Goal: Find contact information: Obtain details needed to contact an individual or organization

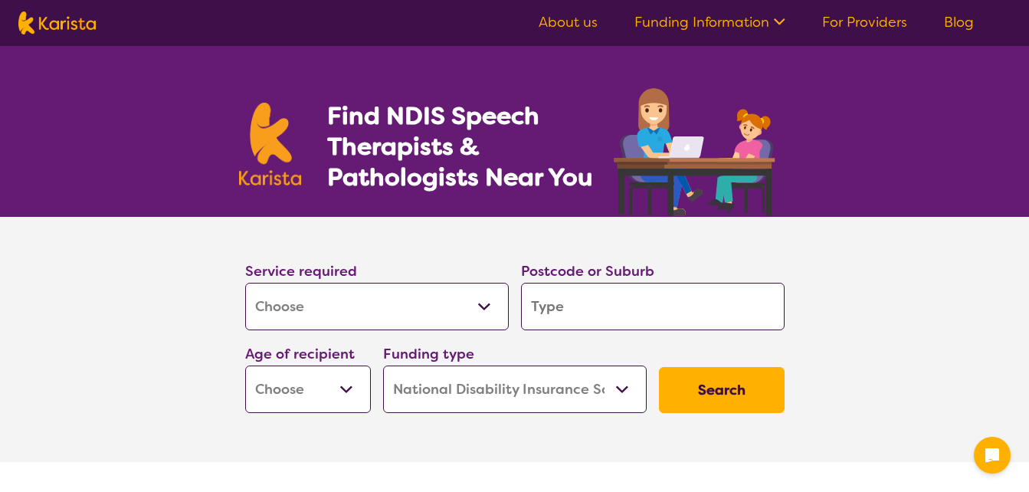
select select "[MEDICAL_DATA]"
select select "NDIS"
select select "[MEDICAL_DATA]"
select select "NDIS"
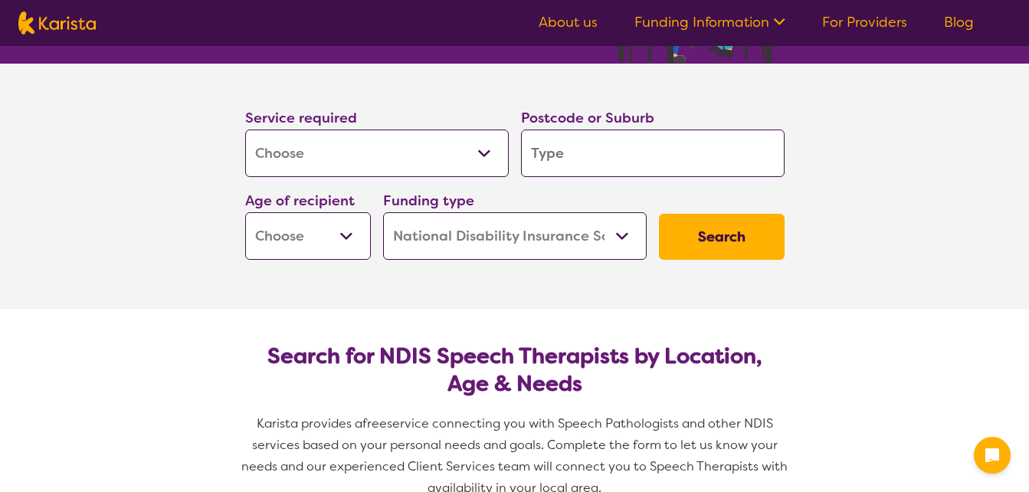
click at [483, 155] on select "Allied Health Assistant Assessment ([MEDICAL_DATA] or [MEDICAL_DATA]) Behaviour…" at bounding box center [377, 153] width 264 height 48
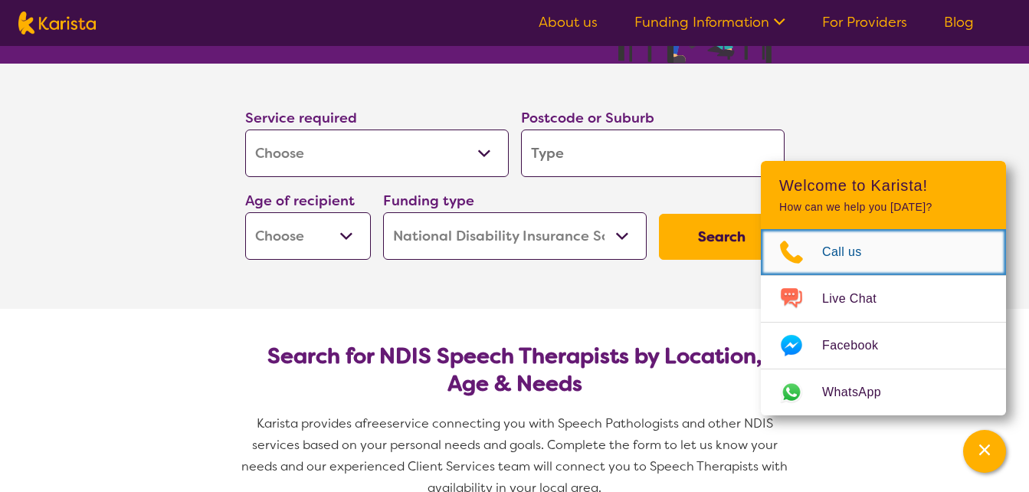
click at [856, 250] on span "Call us" at bounding box center [851, 252] width 58 height 23
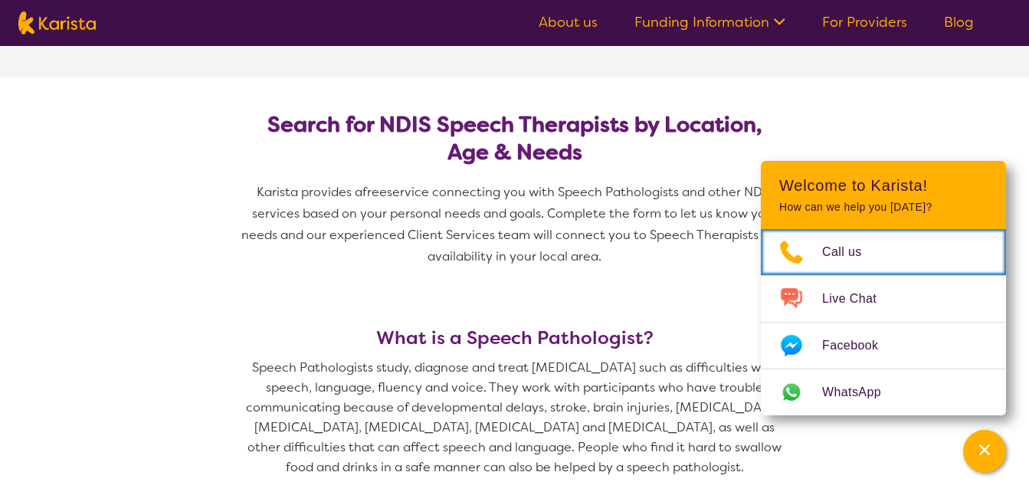
scroll to position [383, 0]
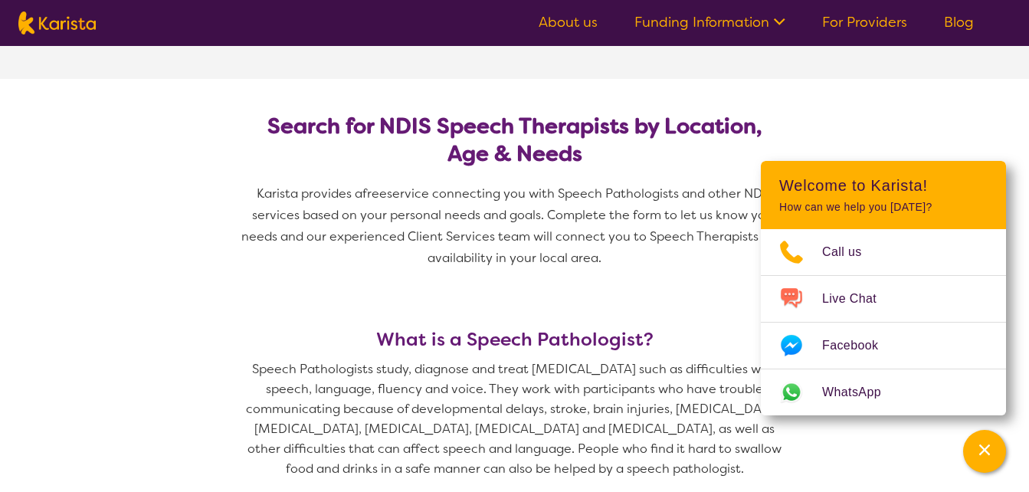
click at [652, 136] on h2 "Search for NDIS Speech Therapists by Location, Age & Needs" at bounding box center [514, 140] width 515 height 55
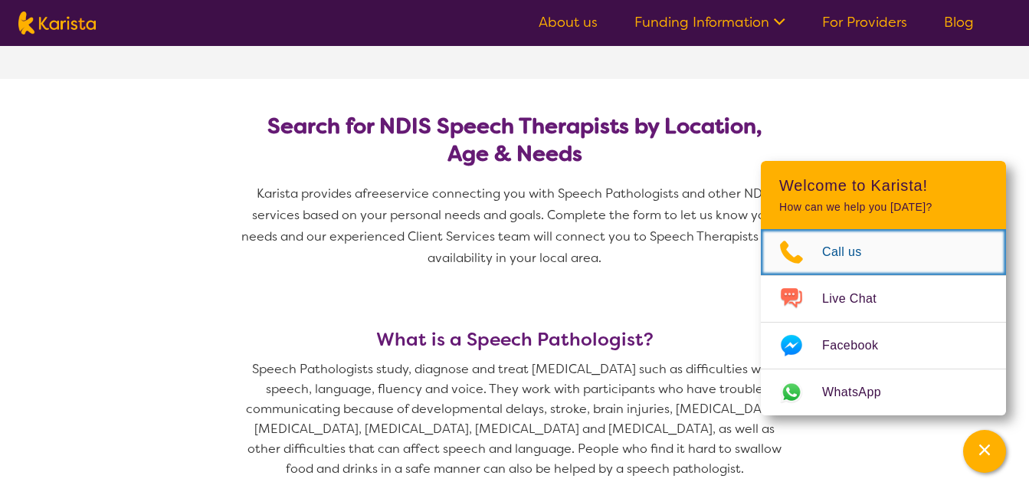
click at [843, 254] on span "Call us" at bounding box center [851, 252] width 58 height 23
click at [832, 257] on span "Call us" at bounding box center [851, 252] width 58 height 23
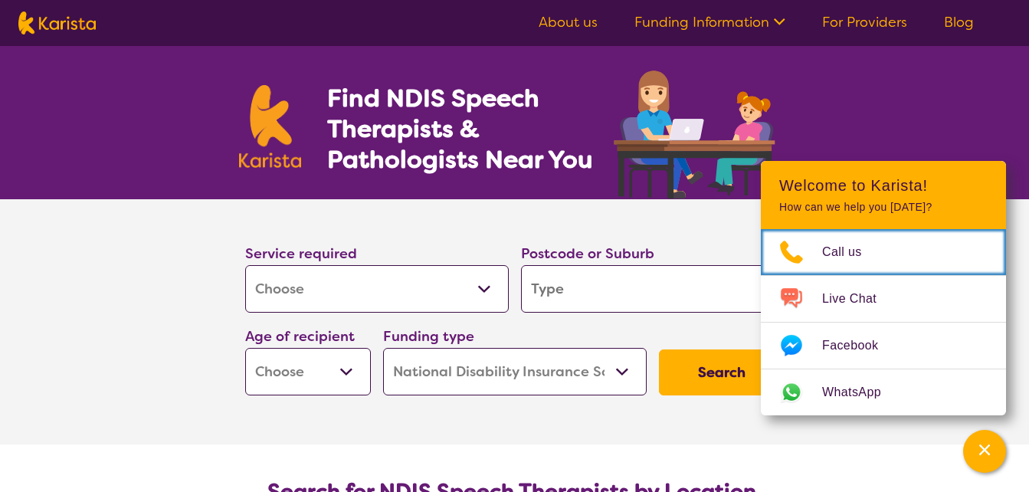
scroll to position [0, 0]
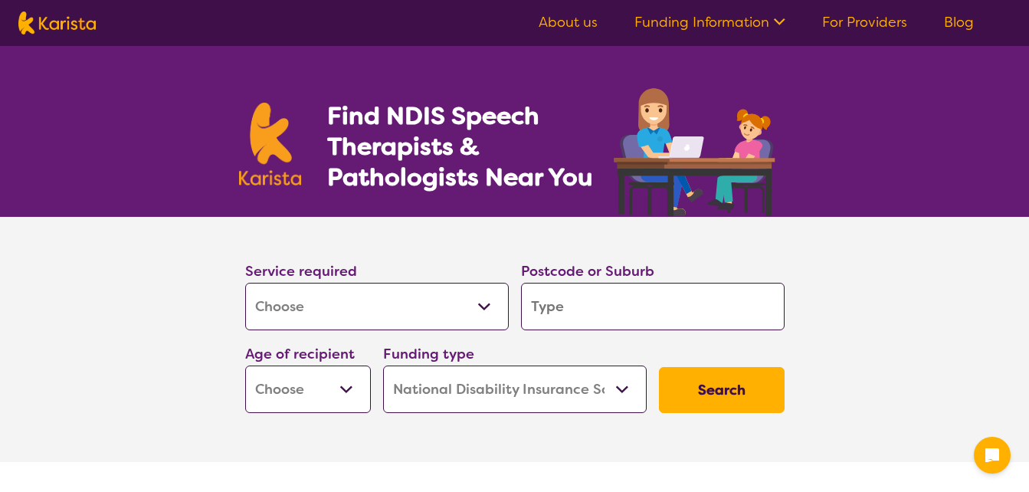
select select "[MEDICAL_DATA]"
select select "NDIS"
select select "[MEDICAL_DATA]"
select select "NDIS"
